Goal: Transaction & Acquisition: Purchase product/service

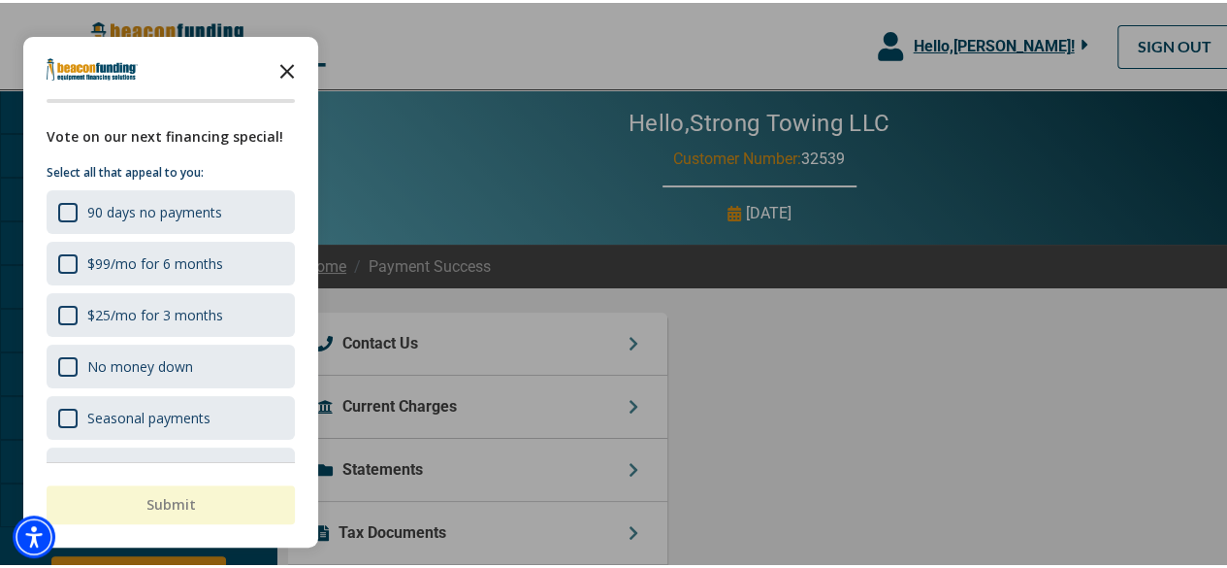
click at [287, 58] on icon "Close the survey" at bounding box center [287, 67] width 39 height 39
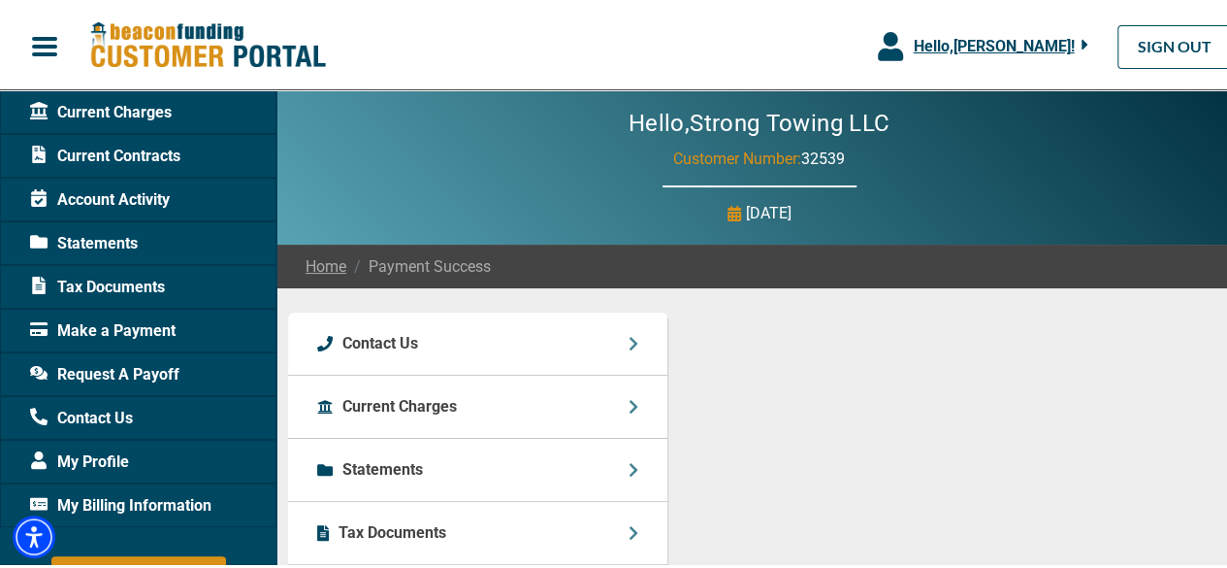
click at [150, 329] on span "Make a Payment" at bounding box center [103, 327] width 146 height 23
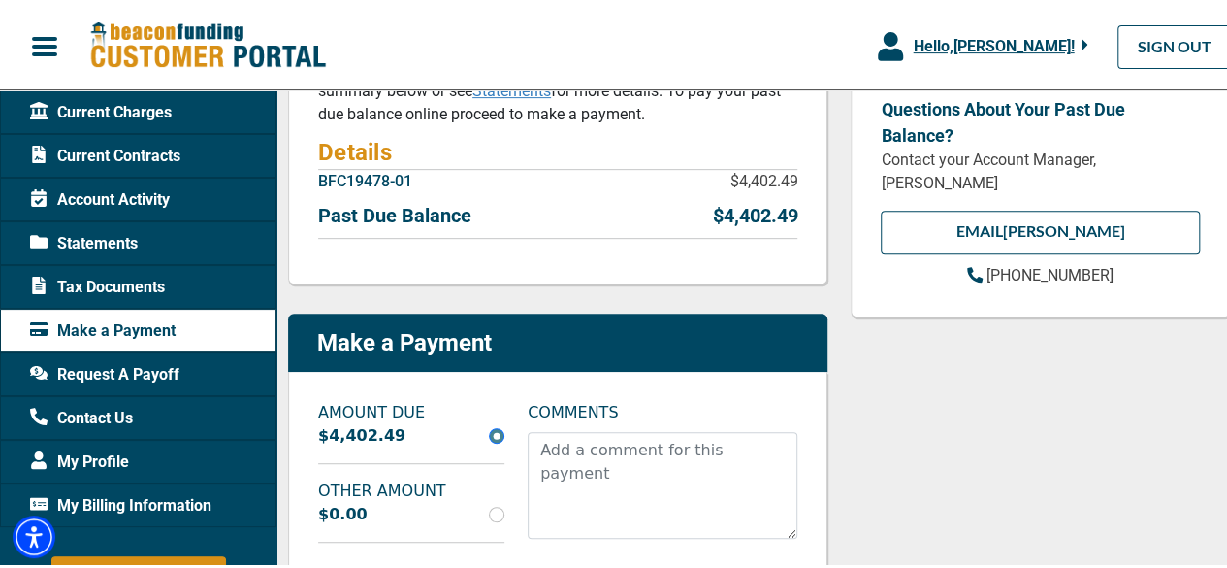
scroll to position [582, 0]
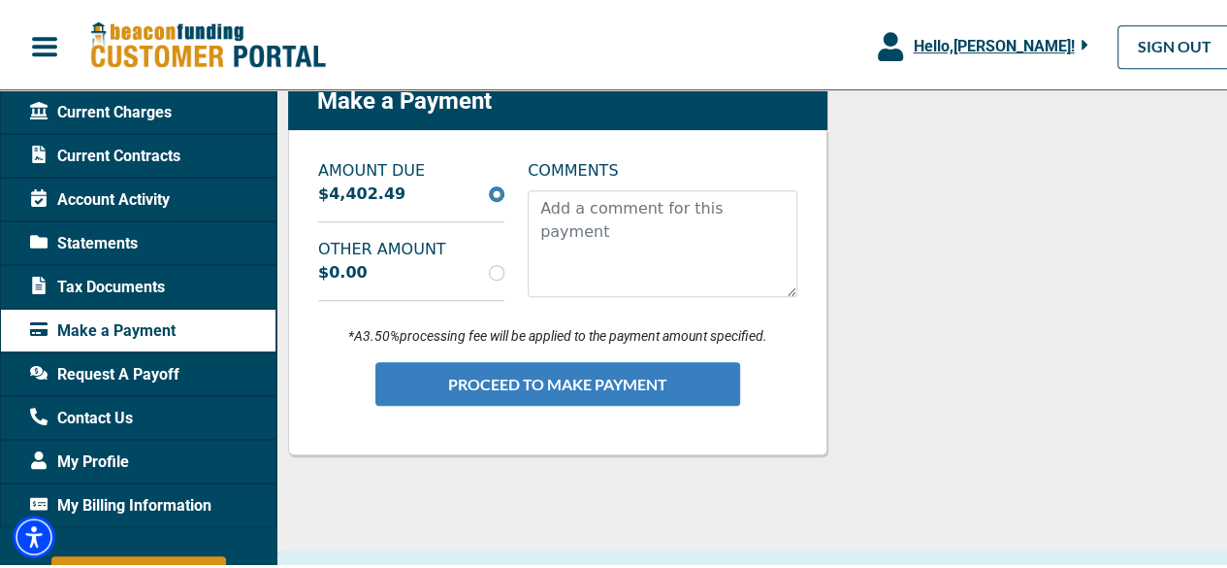
click at [609, 378] on button "PROCEED TO MAKE PAYMENT" at bounding box center [557, 381] width 365 height 44
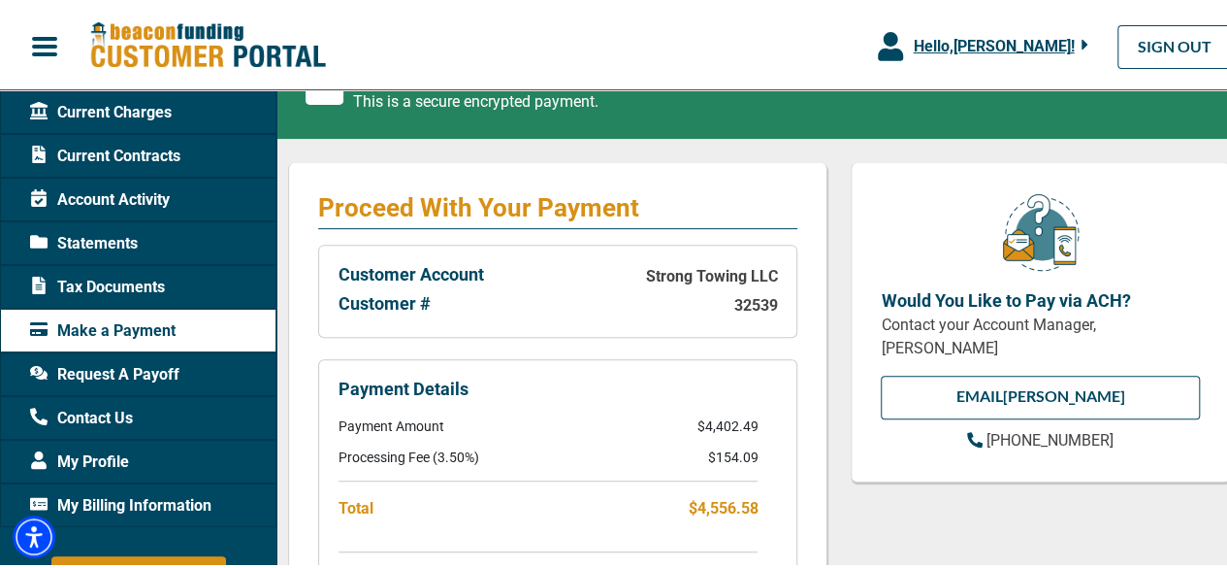
scroll to position [485, 0]
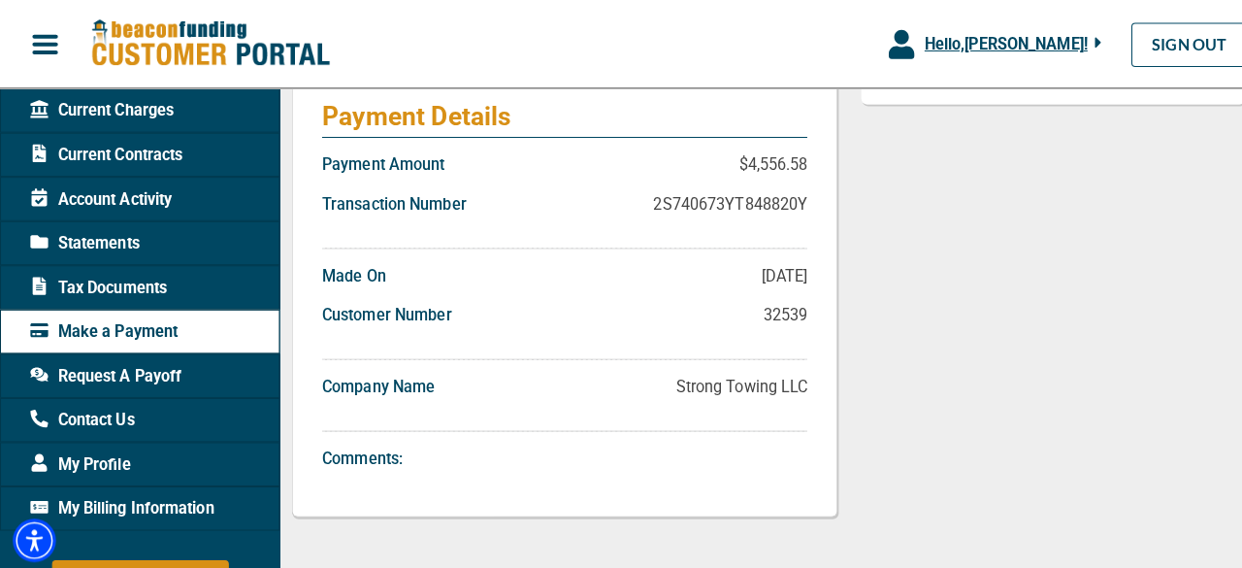
scroll to position [674, 0]
